Goal: Information Seeking & Learning: Understand process/instructions

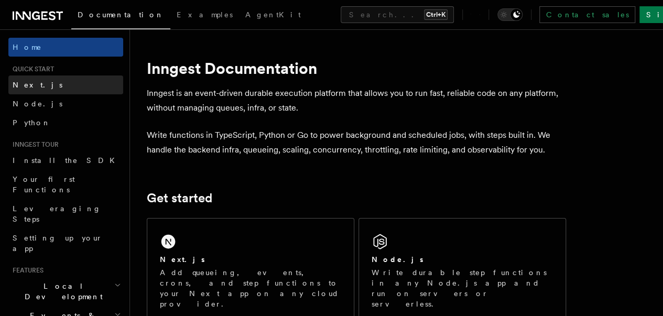
click at [33, 84] on span "Next.js" at bounding box center [38, 85] width 50 height 8
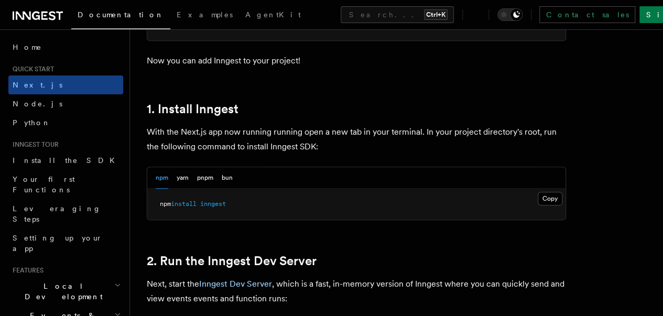
scroll to position [611, 0]
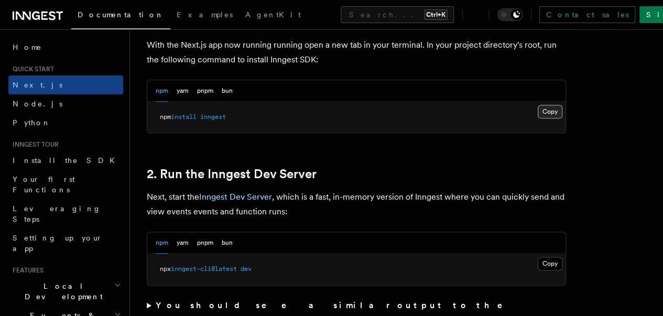
click at [538, 118] on button "Copy Copied" at bounding box center [550, 112] width 25 height 14
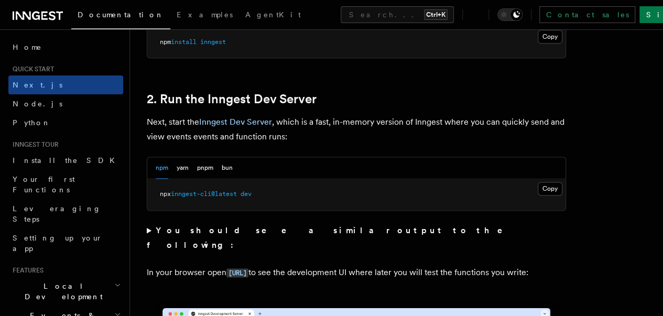
scroll to position [699, 0]
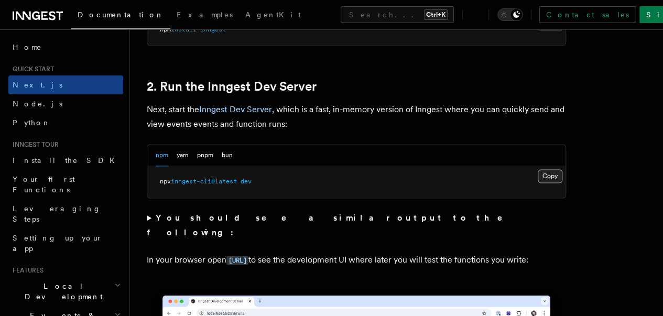
click at [538, 183] on button "Copy Copied" at bounding box center [550, 176] width 25 height 14
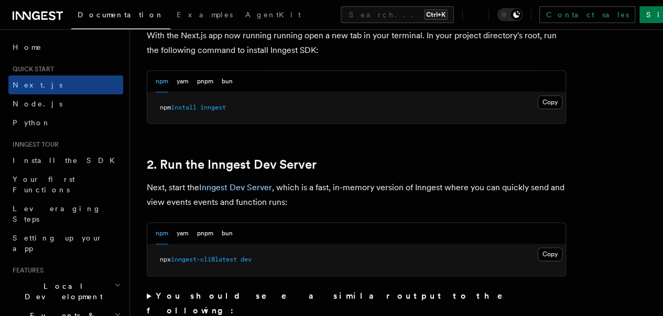
scroll to position [611, 0]
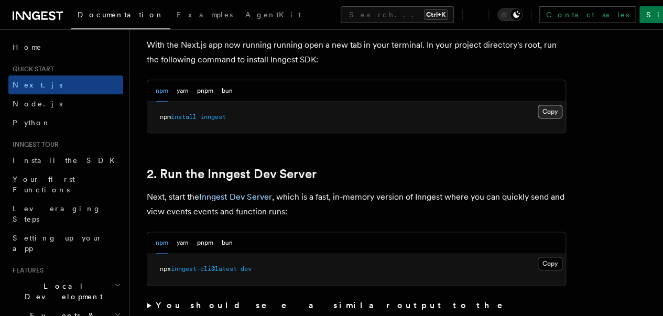
click at [538, 118] on button "Copy Copied" at bounding box center [550, 112] width 25 height 14
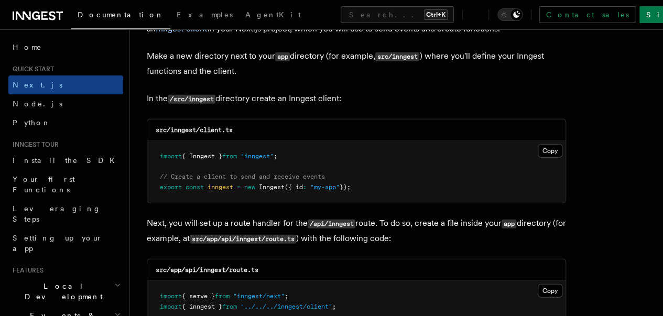
scroll to position [1311, 0]
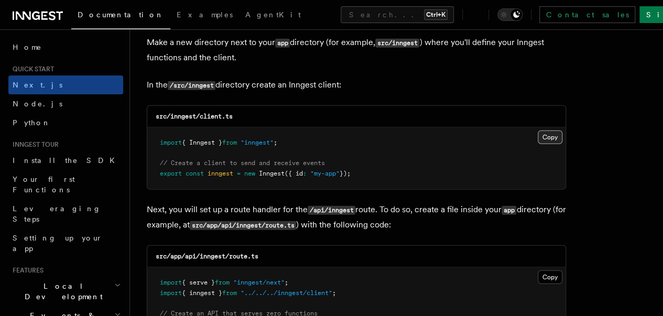
click at [538, 131] on button "Copy Copied" at bounding box center [550, 138] width 25 height 14
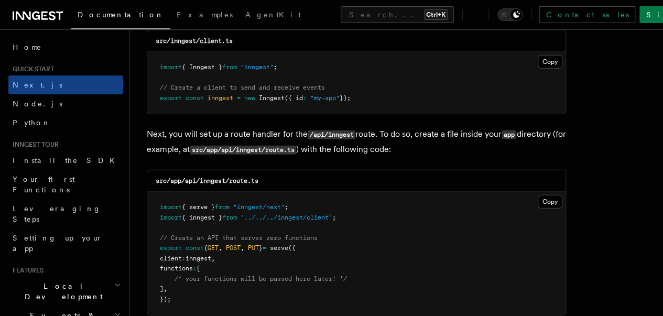
scroll to position [1398, 0]
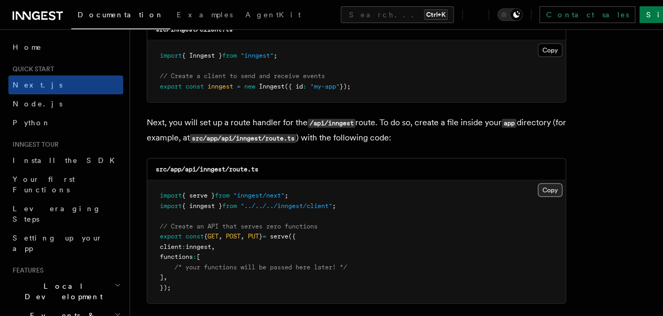
click at [538, 183] on button "Copy Copied" at bounding box center [550, 190] width 25 height 14
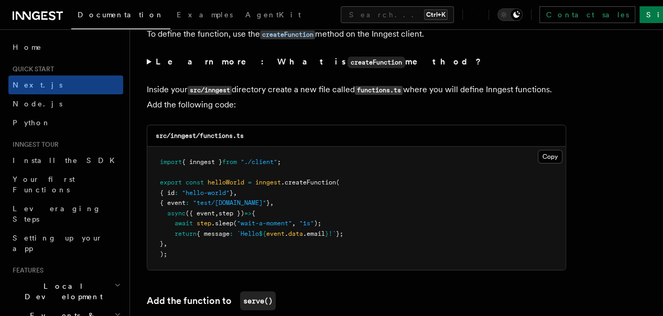
scroll to position [1835, 0]
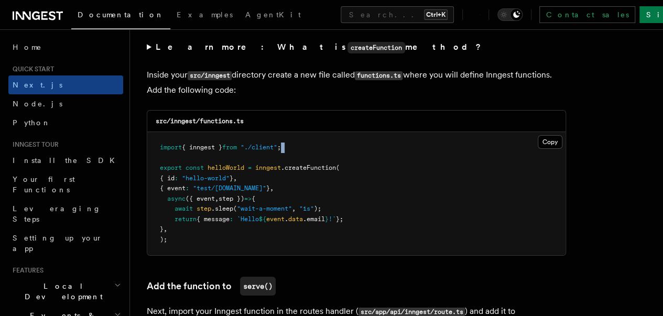
drag, startPoint x: 508, startPoint y: 143, endPoint x: 499, endPoint y: 133, distance: 13.0
click at [499, 134] on pre "import { inngest } from "./client" ; export const helloWorld = inngest .createF…" at bounding box center [356, 193] width 418 height 123
click at [538, 135] on button "Copy Copied" at bounding box center [550, 142] width 25 height 14
